Goal: Obtain resource: Download file/media

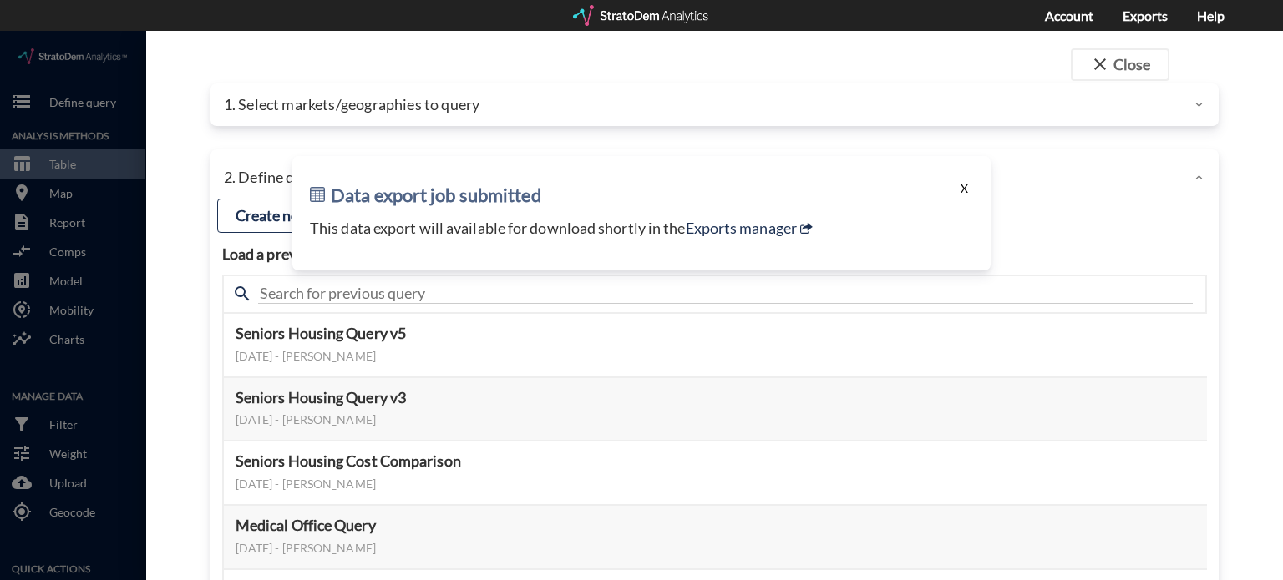
click button "X"
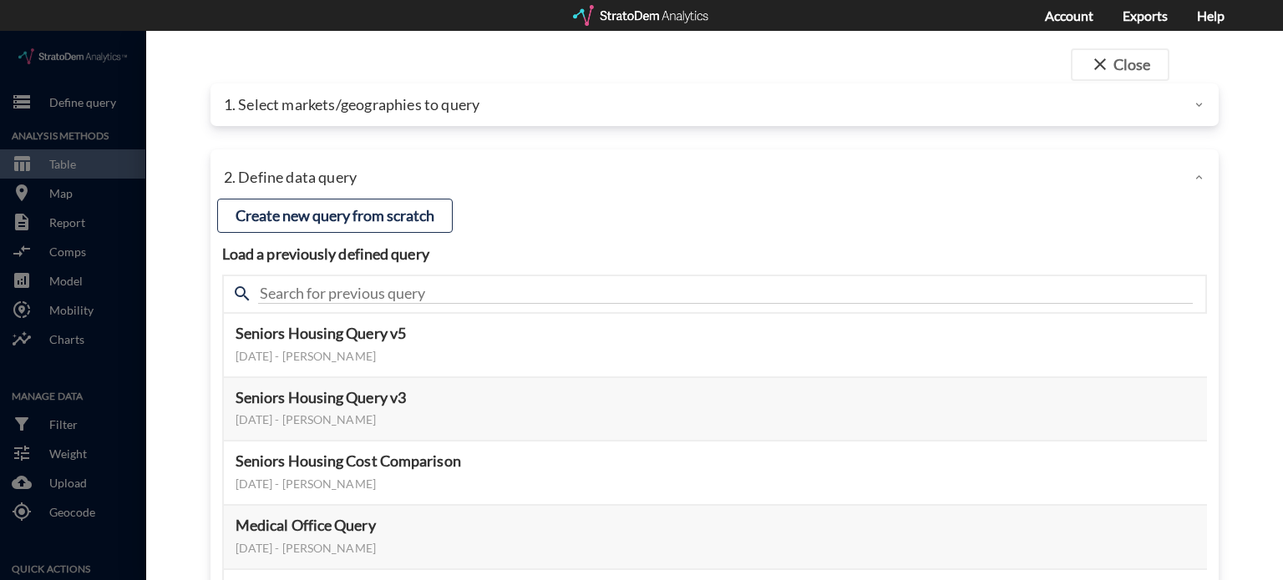
click div "1. Select markets/geographies to query"
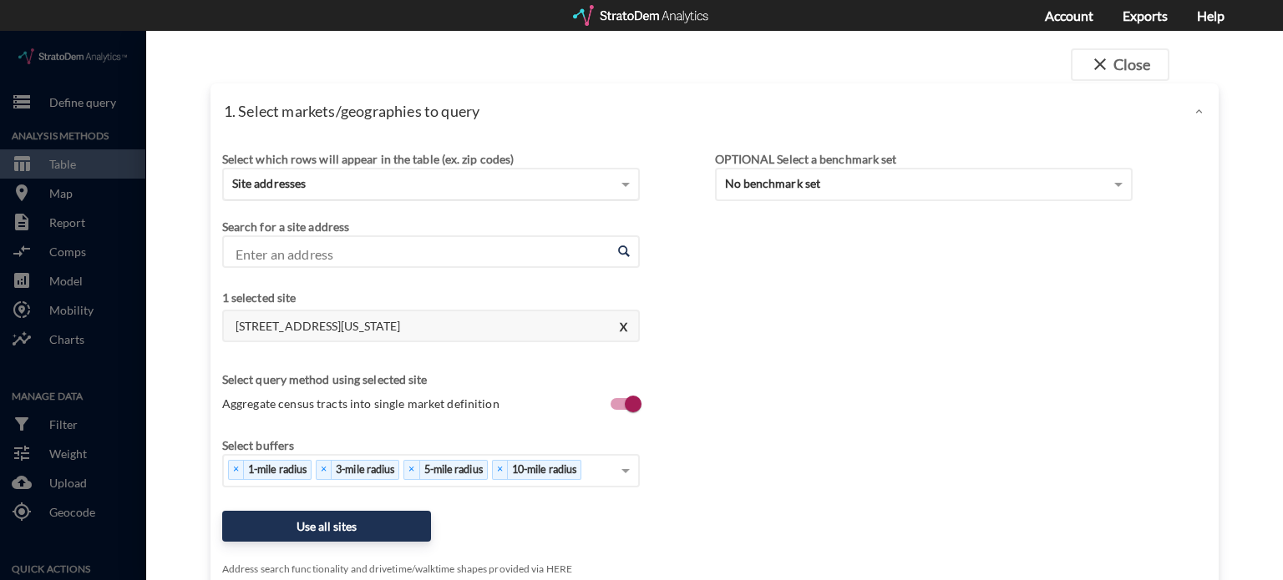
click div "Site addresses"
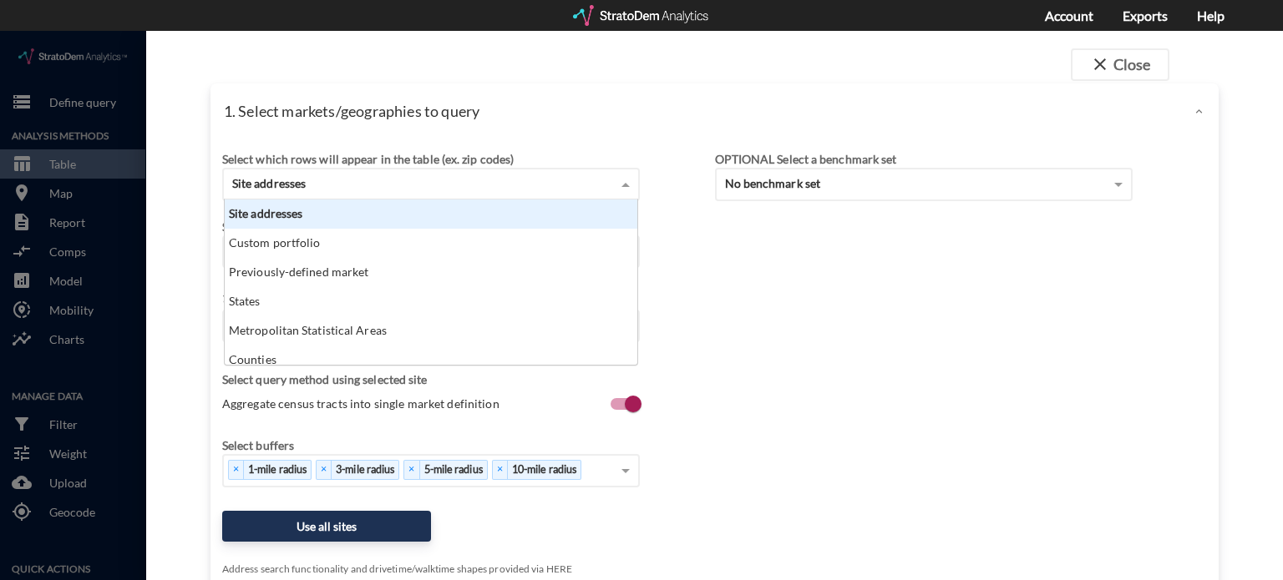
scroll to position [152, 403]
click div "Site addresses"
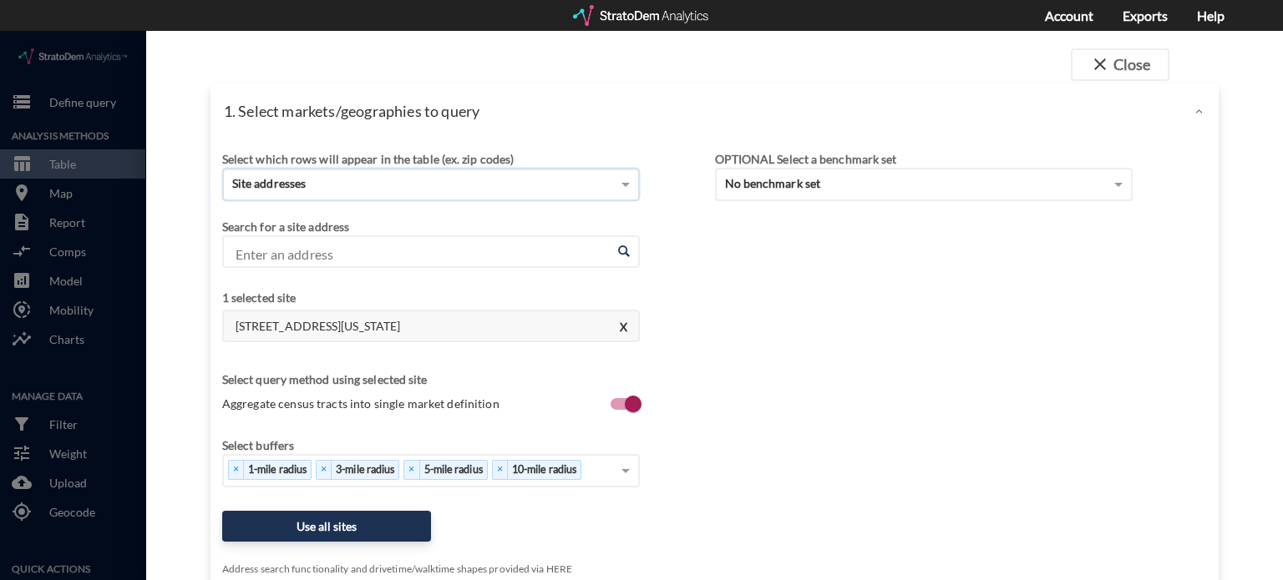
click input "Enter an address"
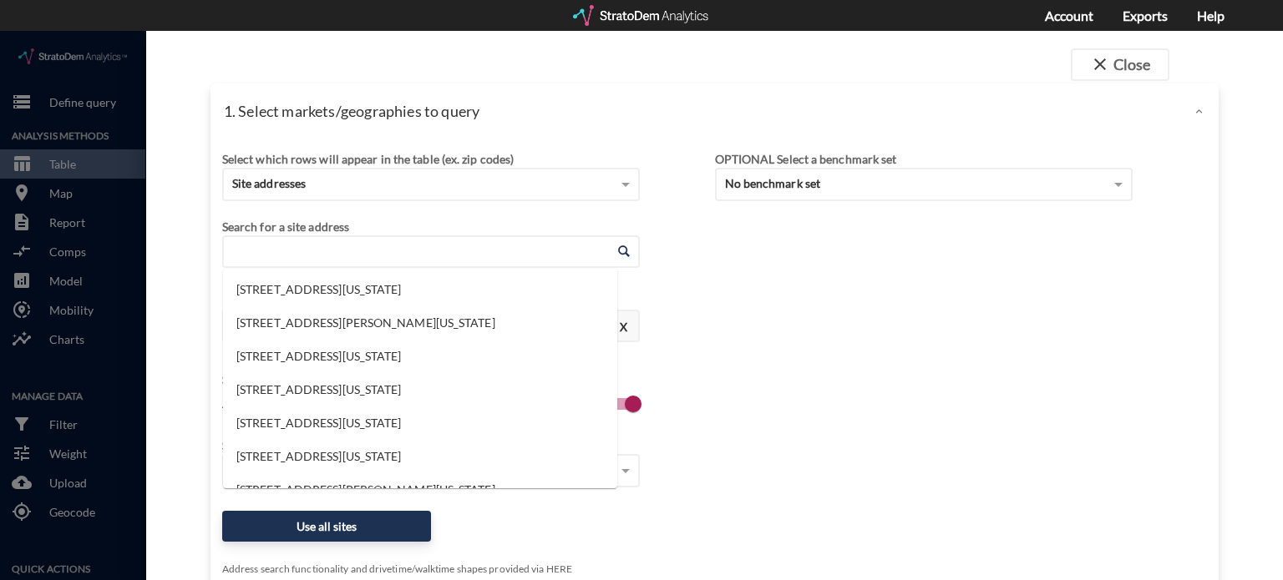
type input "0"
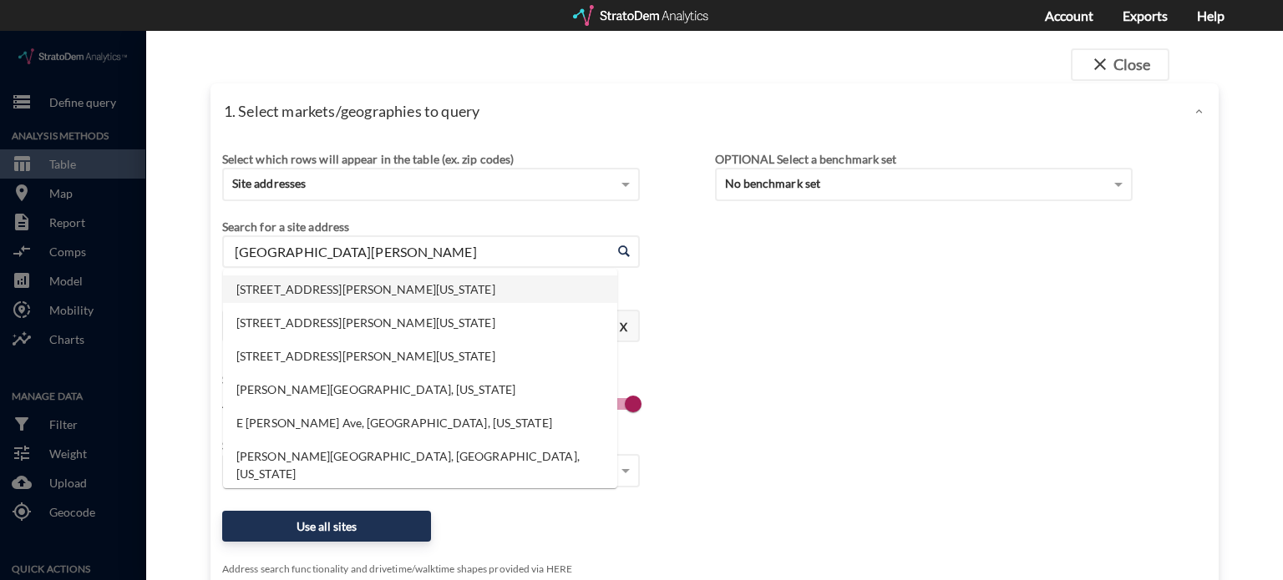
click li "[STREET_ADDRESS][PERSON_NAME][US_STATE]"
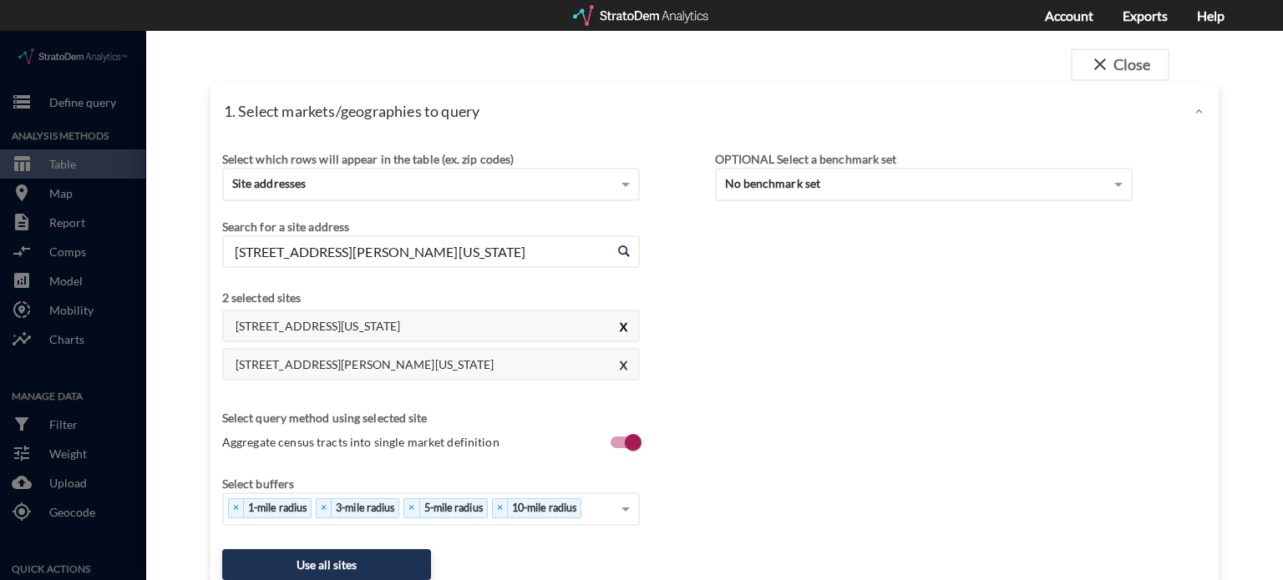
type input "[STREET_ADDRESS][PERSON_NAME][US_STATE]"
click button "X"
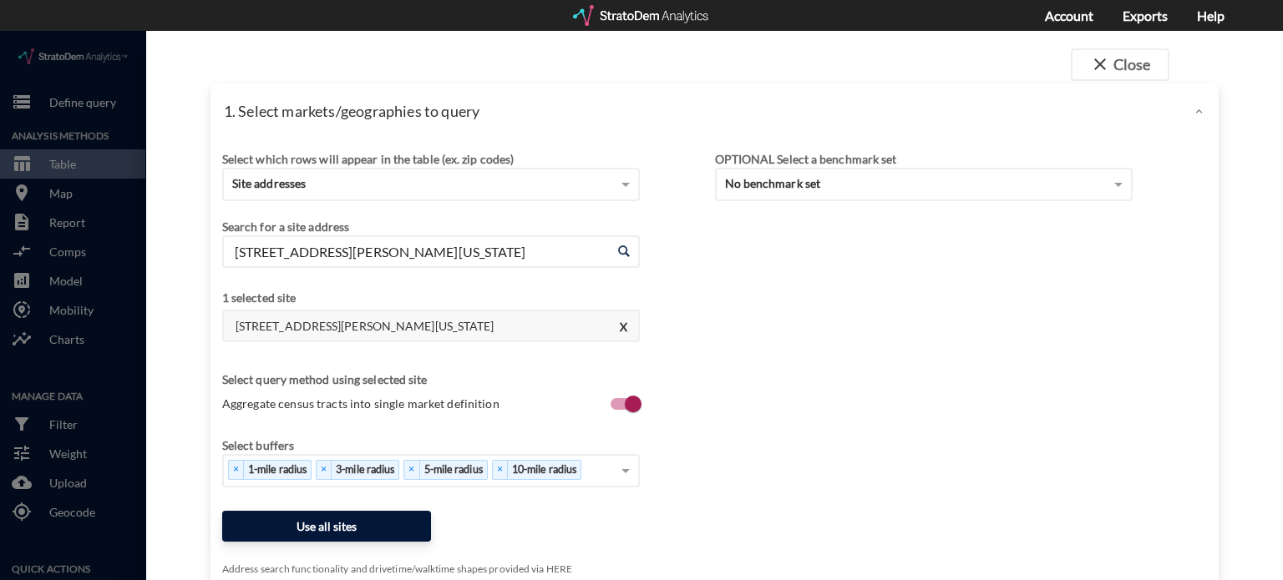
click button "Use all sites"
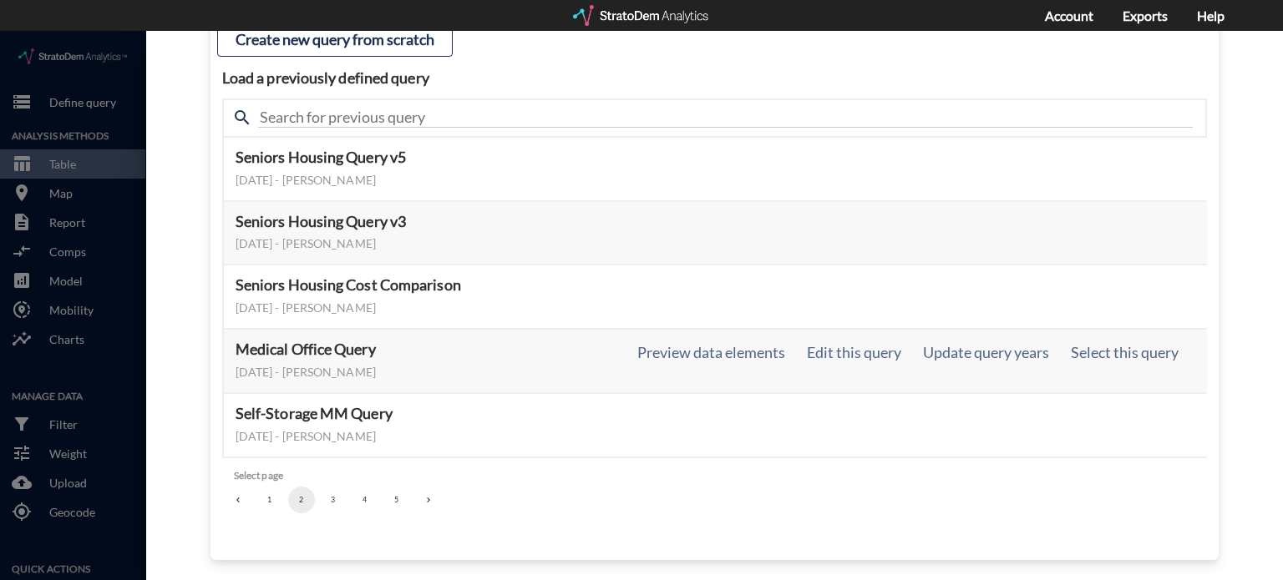
scroll to position [177, 0]
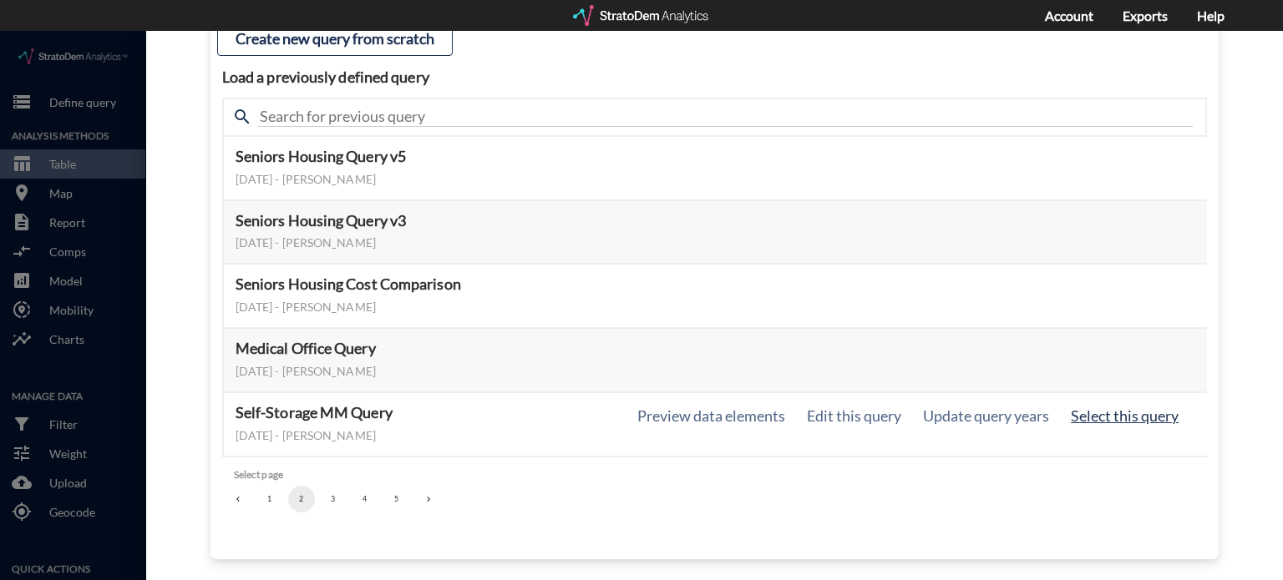
click button "Select this query"
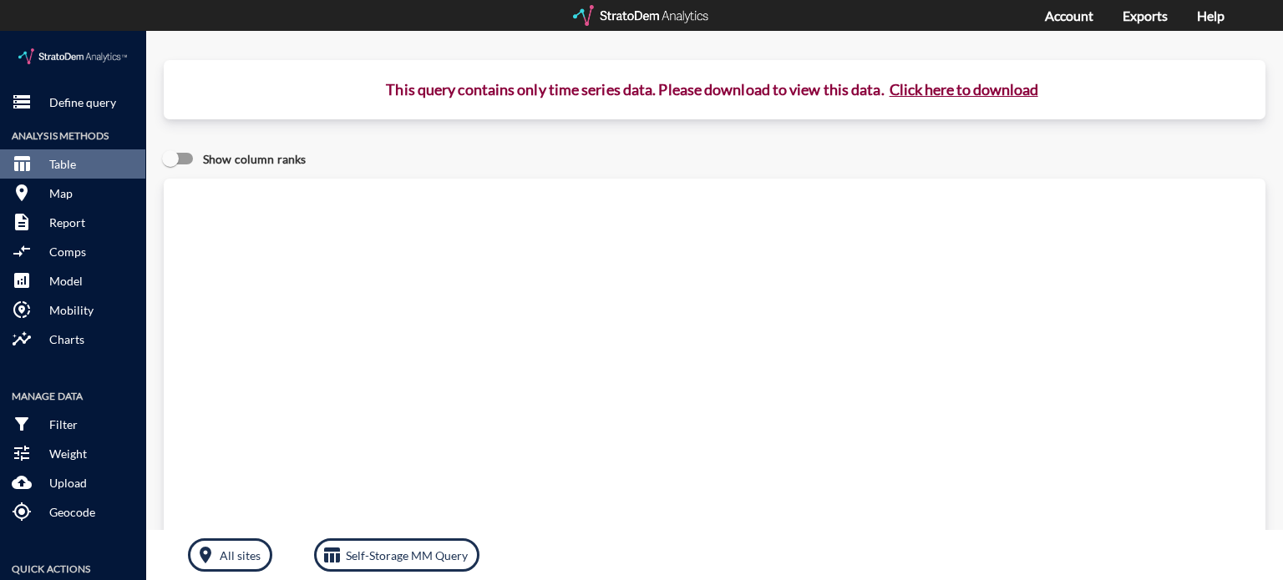
click button "Click here to download"
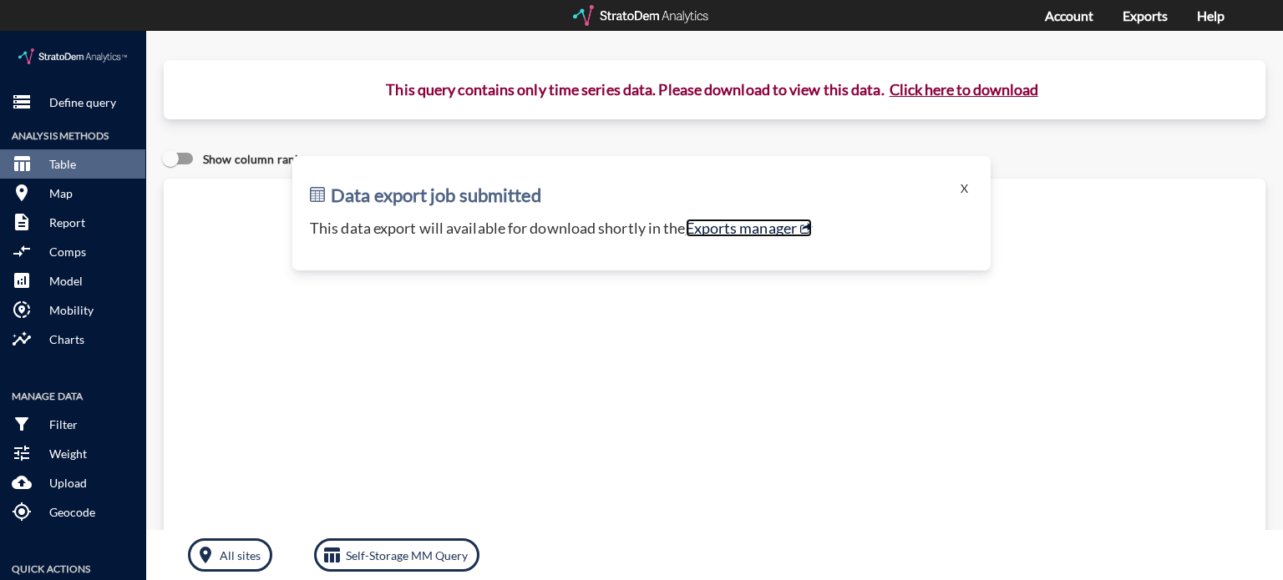
click link "Exports manager"
click button "X"
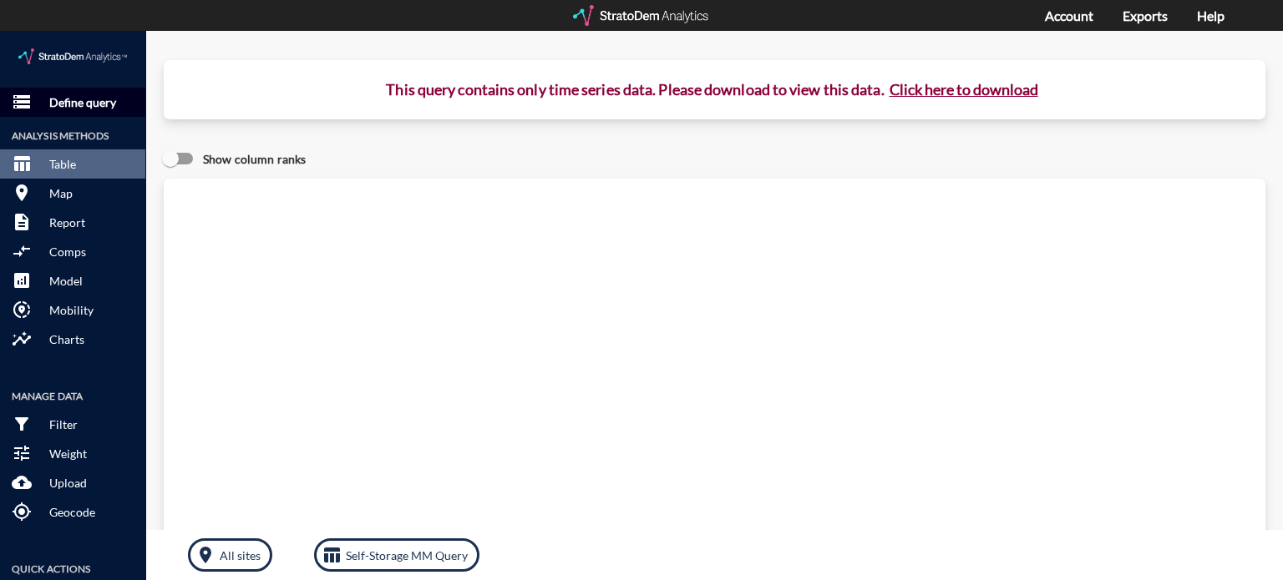
click p "Define query"
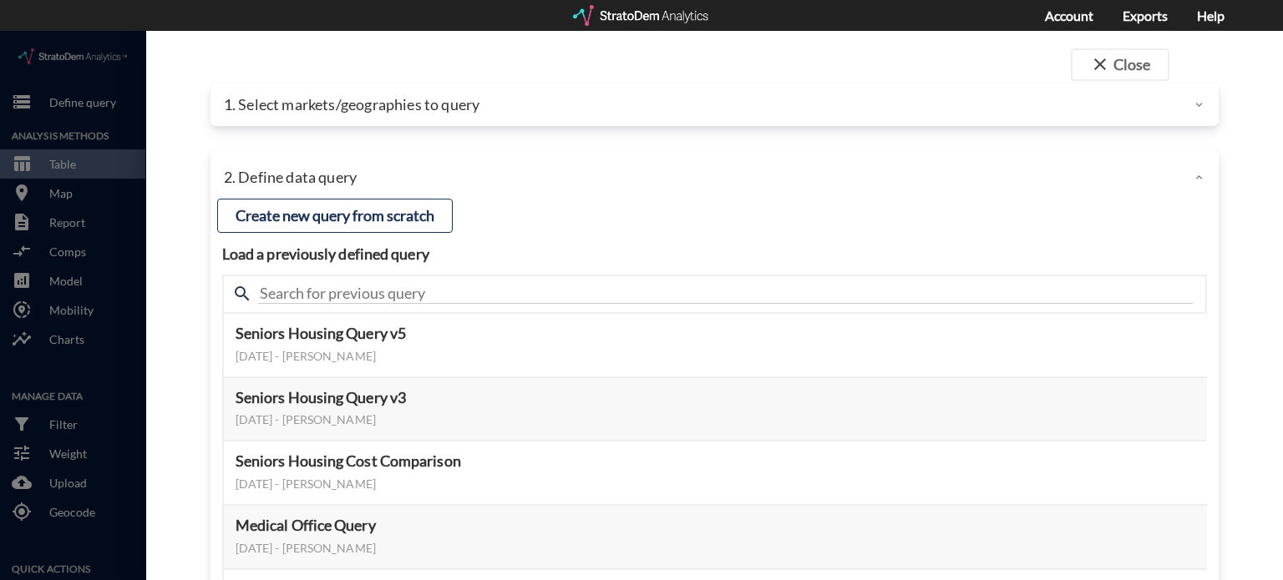
click p "1. Select markets/geographies to query"
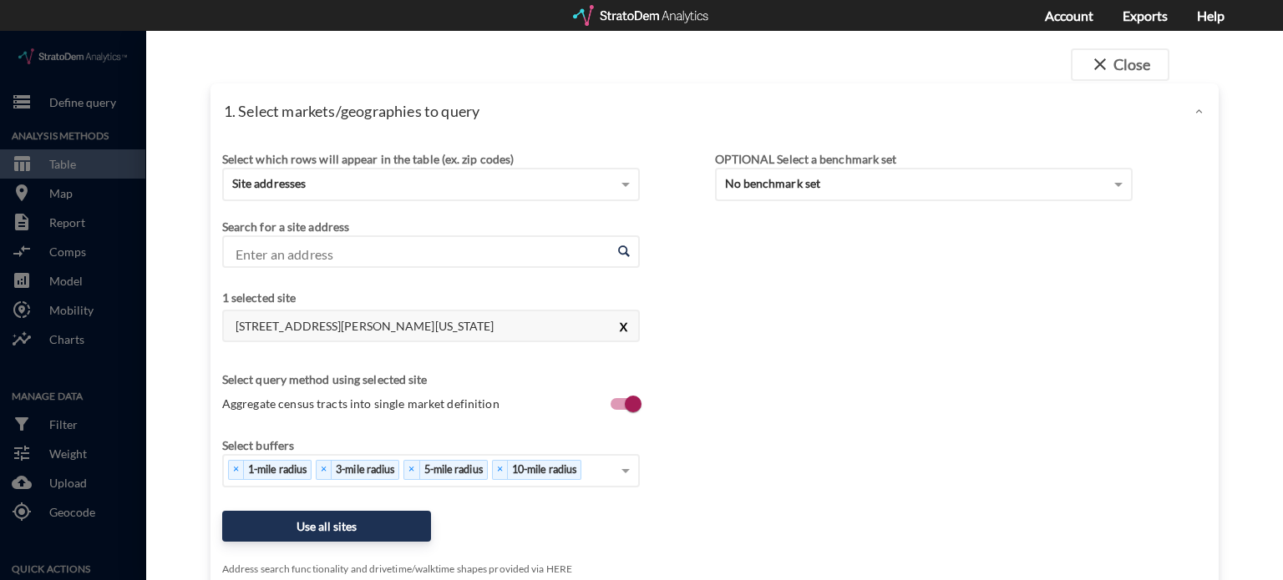
click button "X"
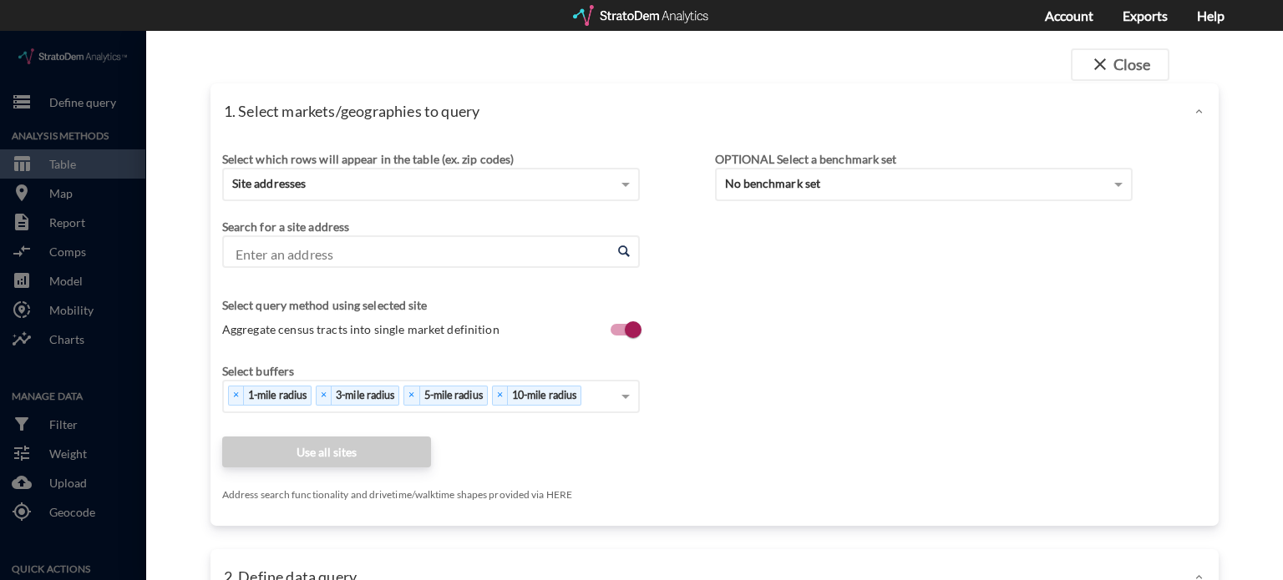
click input "Enter an address"
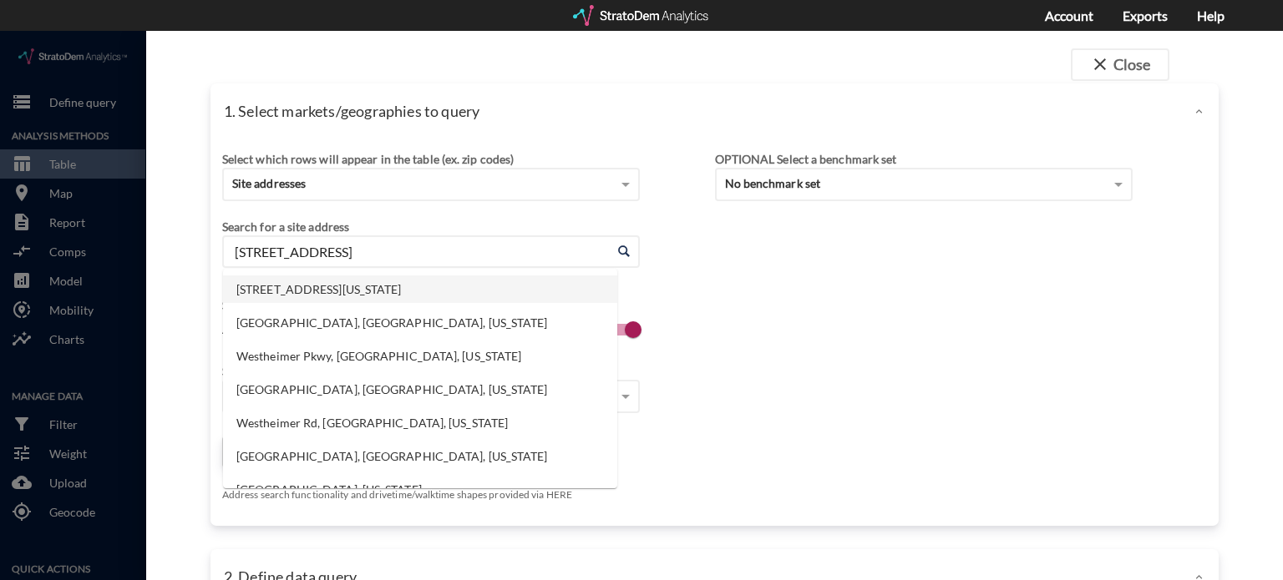
click li "[STREET_ADDRESS][US_STATE]"
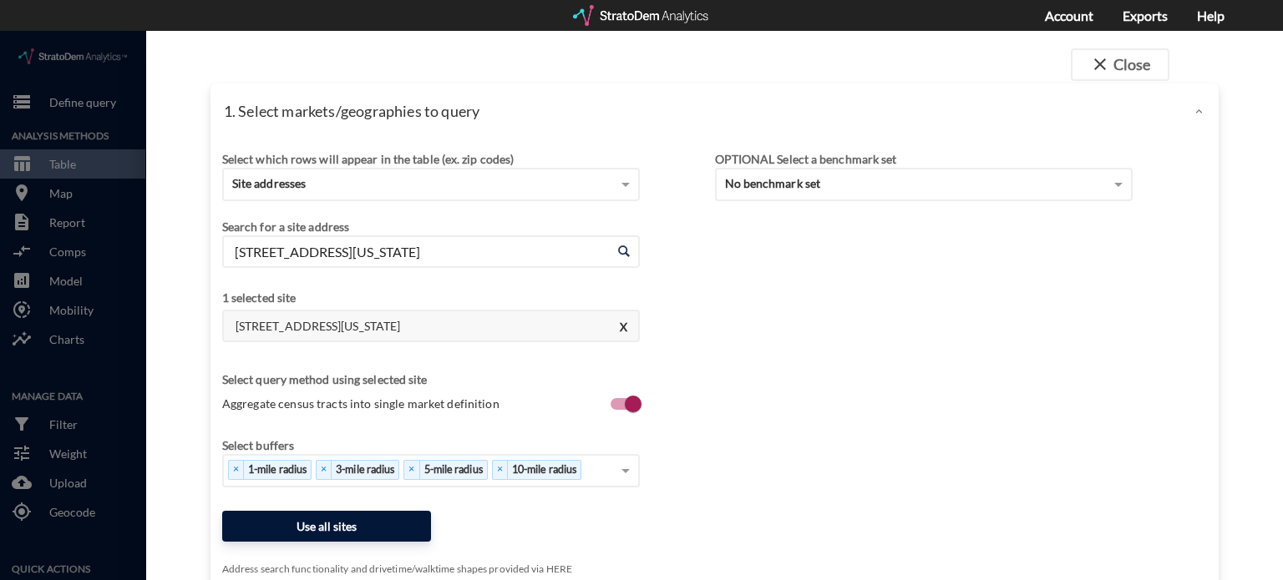
type input "[STREET_ADDRESS][US_STATE]"
click button "Use all sites"
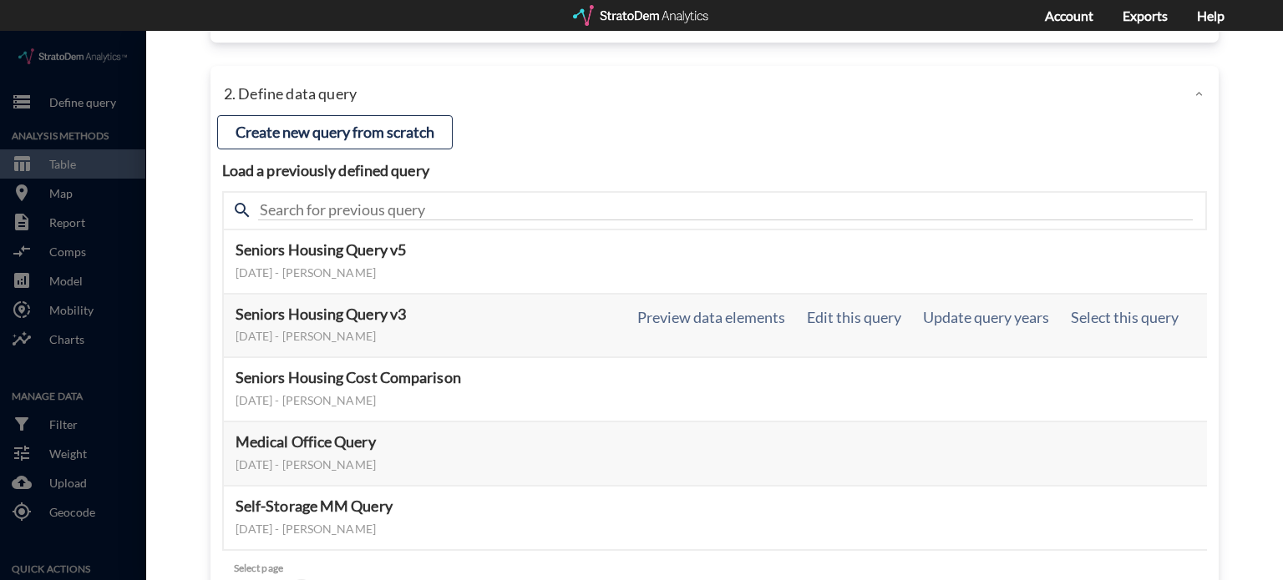
scroll to position [167, 0]
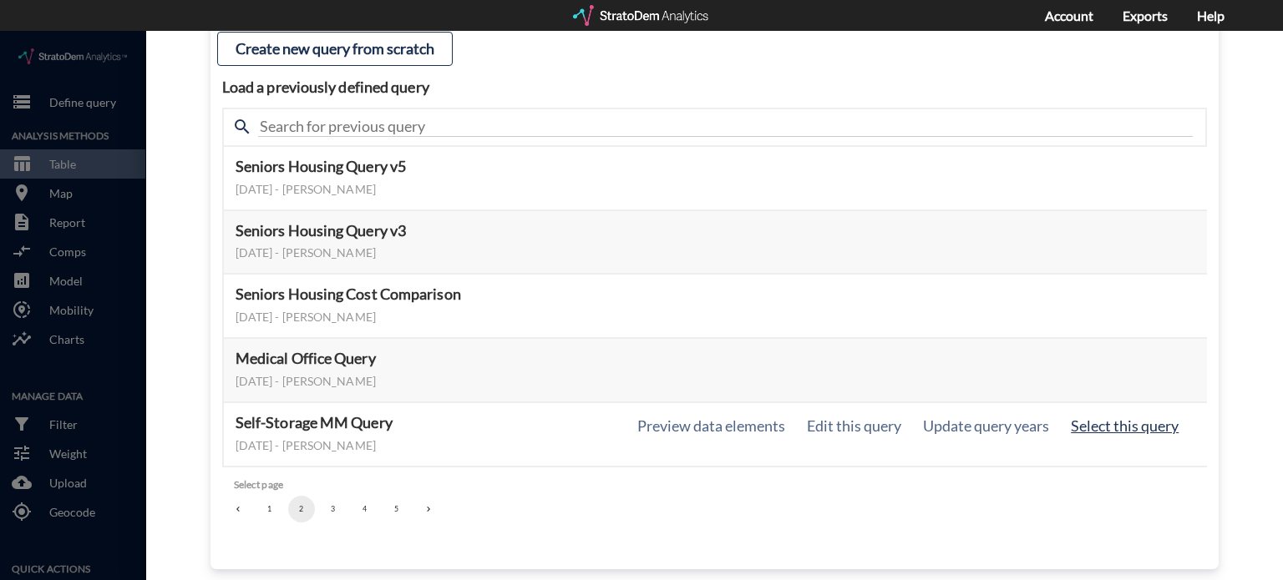
click button "Select this query"
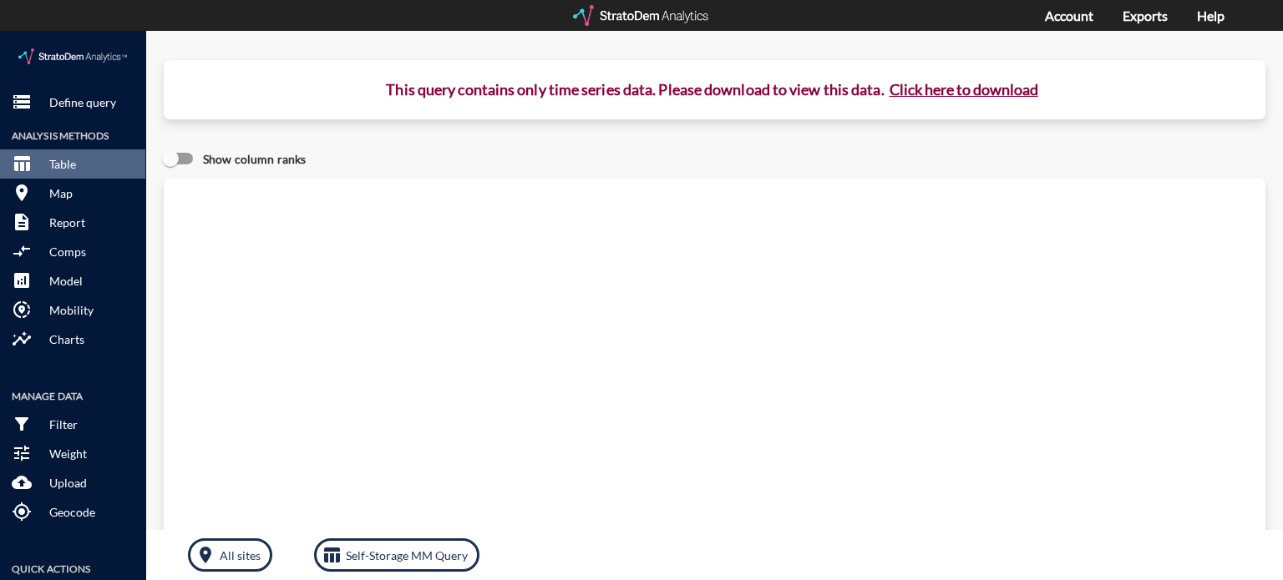
click button "Click here to download"
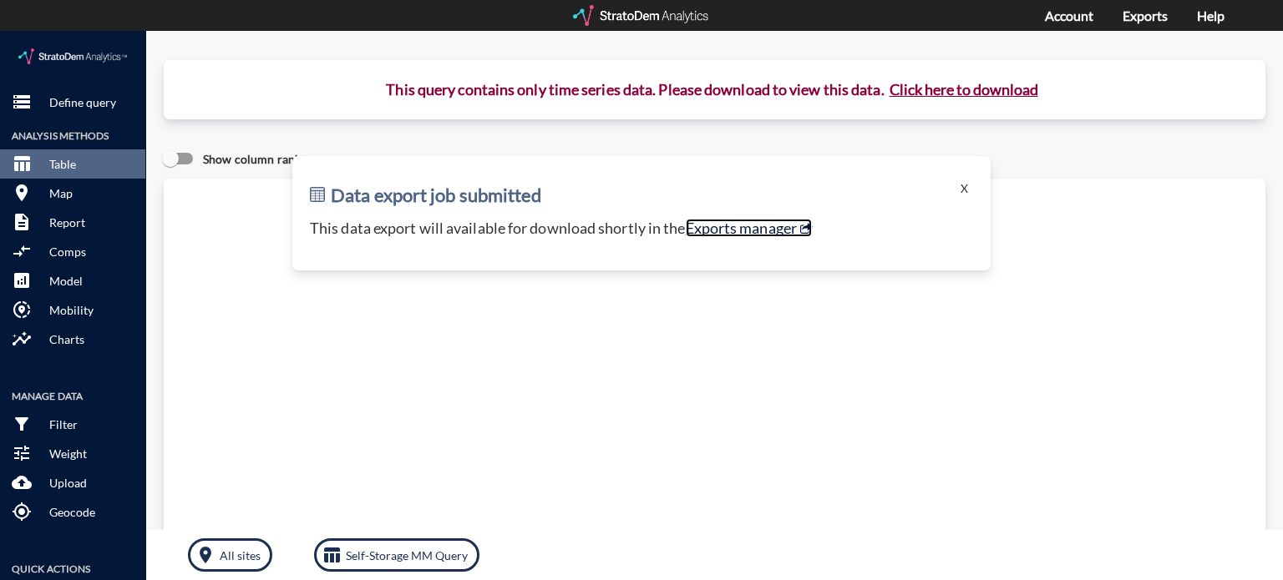
click link "Exports manager"
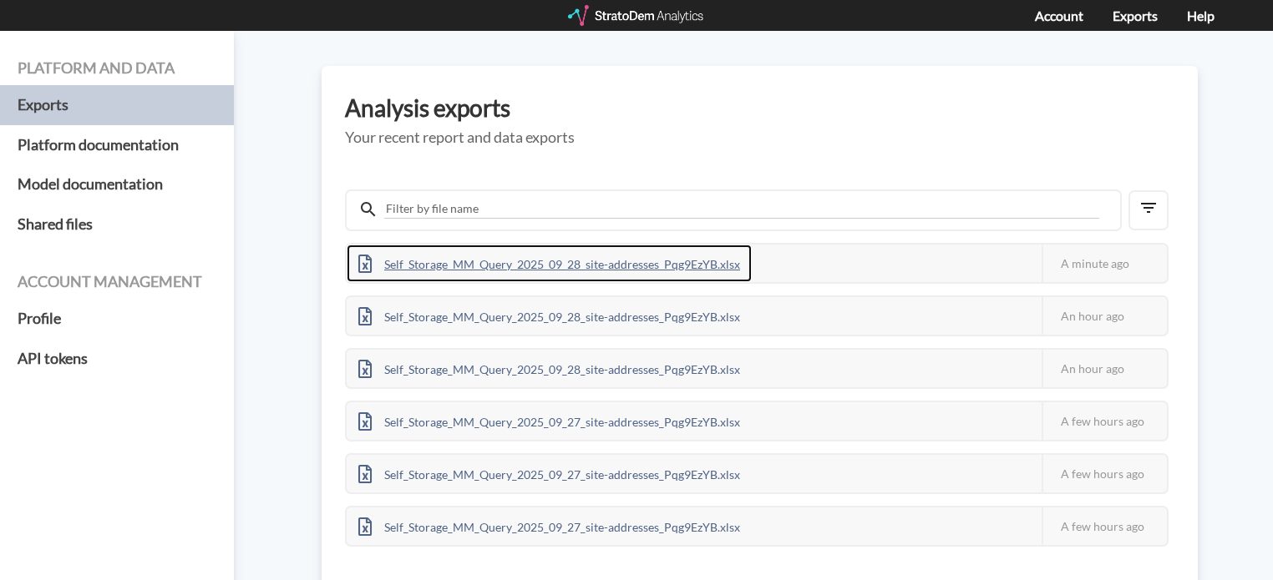
click at [655, 262] on div "Self_Storage_MM_Query_2025_09_28_site-addresses_Pqg9EzYB.xlsx" at bounding box center [549, 264] width 405 height 38
click at [622, 261] on div "Self_Storage_MM_Query_2025_09_28_site-addresses_Pqg9EzYB.xlsx" at bounding box center [549, 264] width 405 height 38
